Goal: Check status

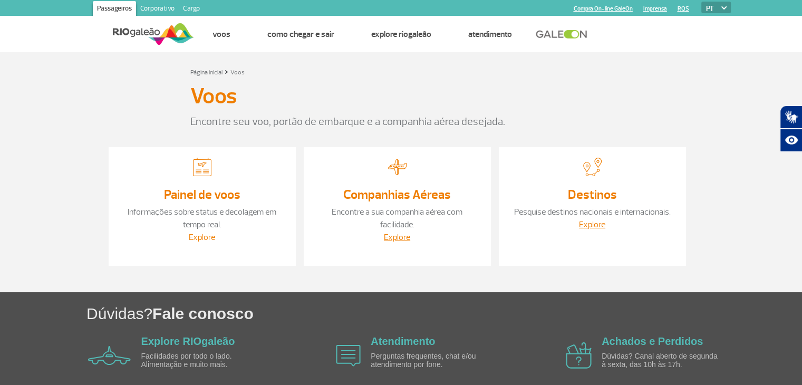
click at [202, 234] on link "Explore" at bounding box center [202, 237] width 26 height 11
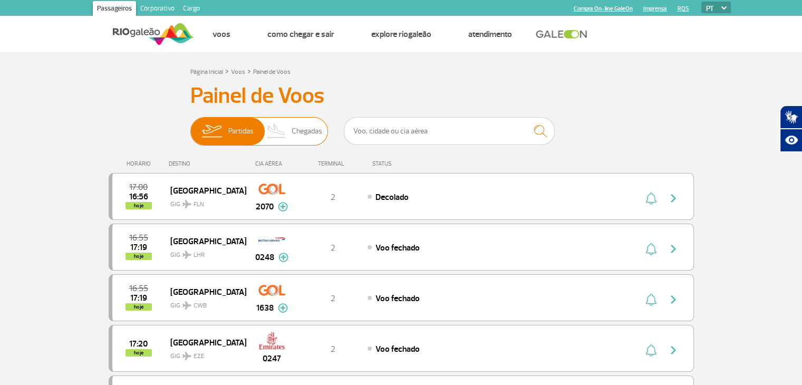
click at [308, 131] on span "Chegadas" at bounding box center [306, 131] width 31 height 27
click at [190, 126] on input "Partidas Chegadas" at bounding box center [190, 126] width 0 height 0
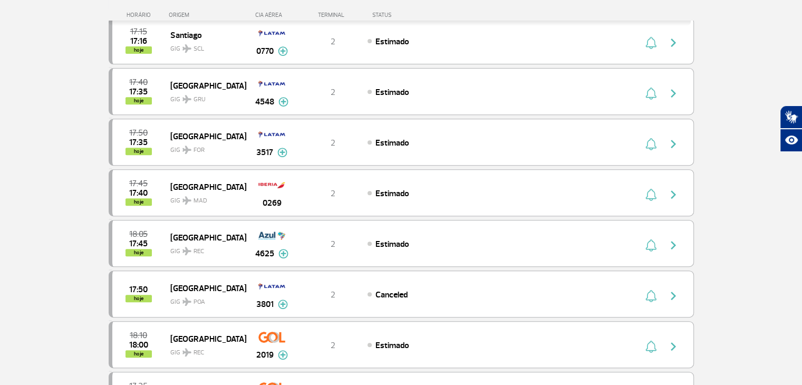
scroll to position [422, 0]
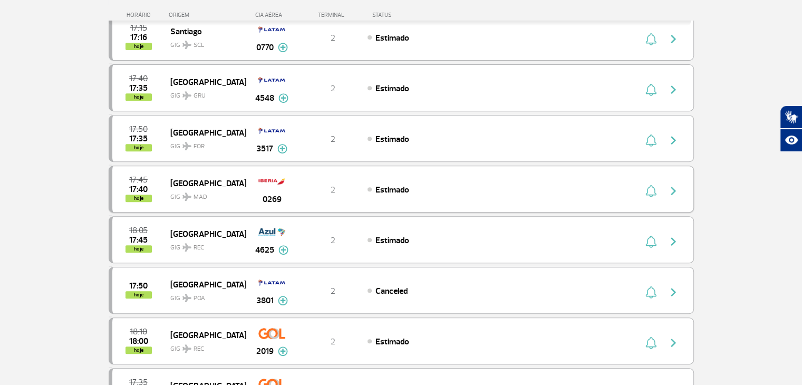
click at [486, 185] on div "Estimado" at bounding box center [483, 189] width 232 height 12
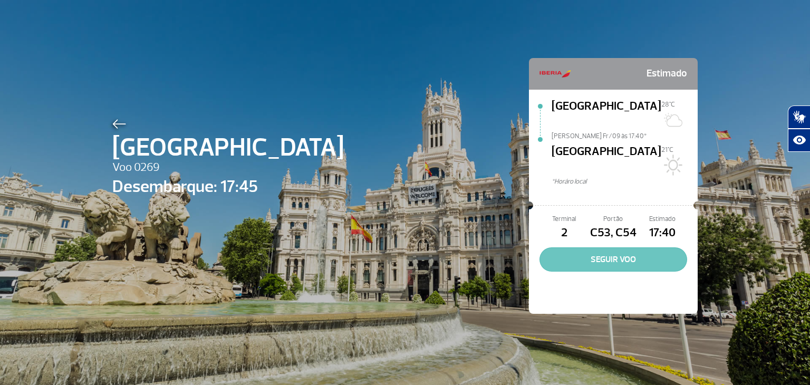
click at [635, 247] on button "SEGUIR VOO" at bounding box center [613, 259] width 148 height 24
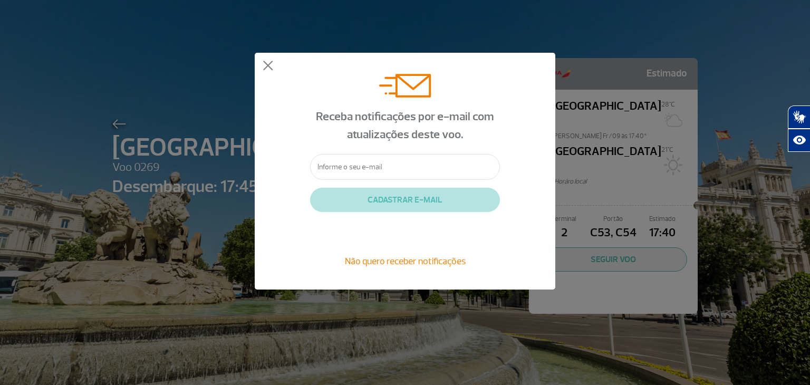
click at [389, 261] on span "Não quero receber notificações" at bounding box center [405, 261] width 121 height 12
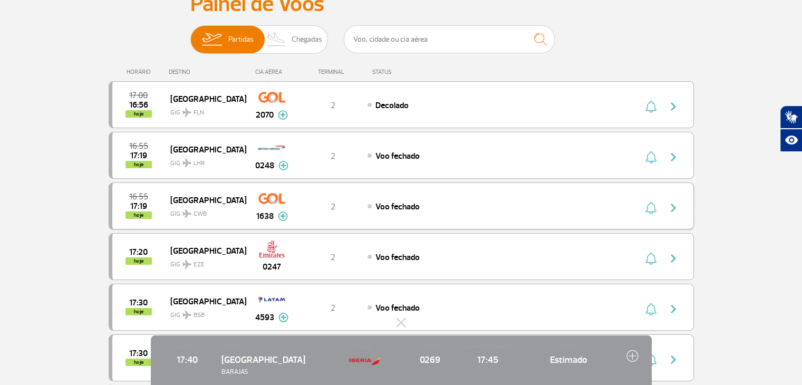
scroll to position [105, 0]
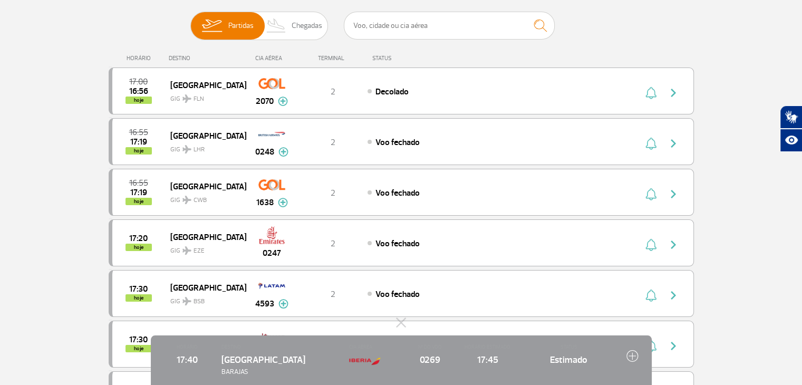
click at [635, 353] on img at bounding box center [632, 355] width 12 height 12
